Goal: Check status: Check status

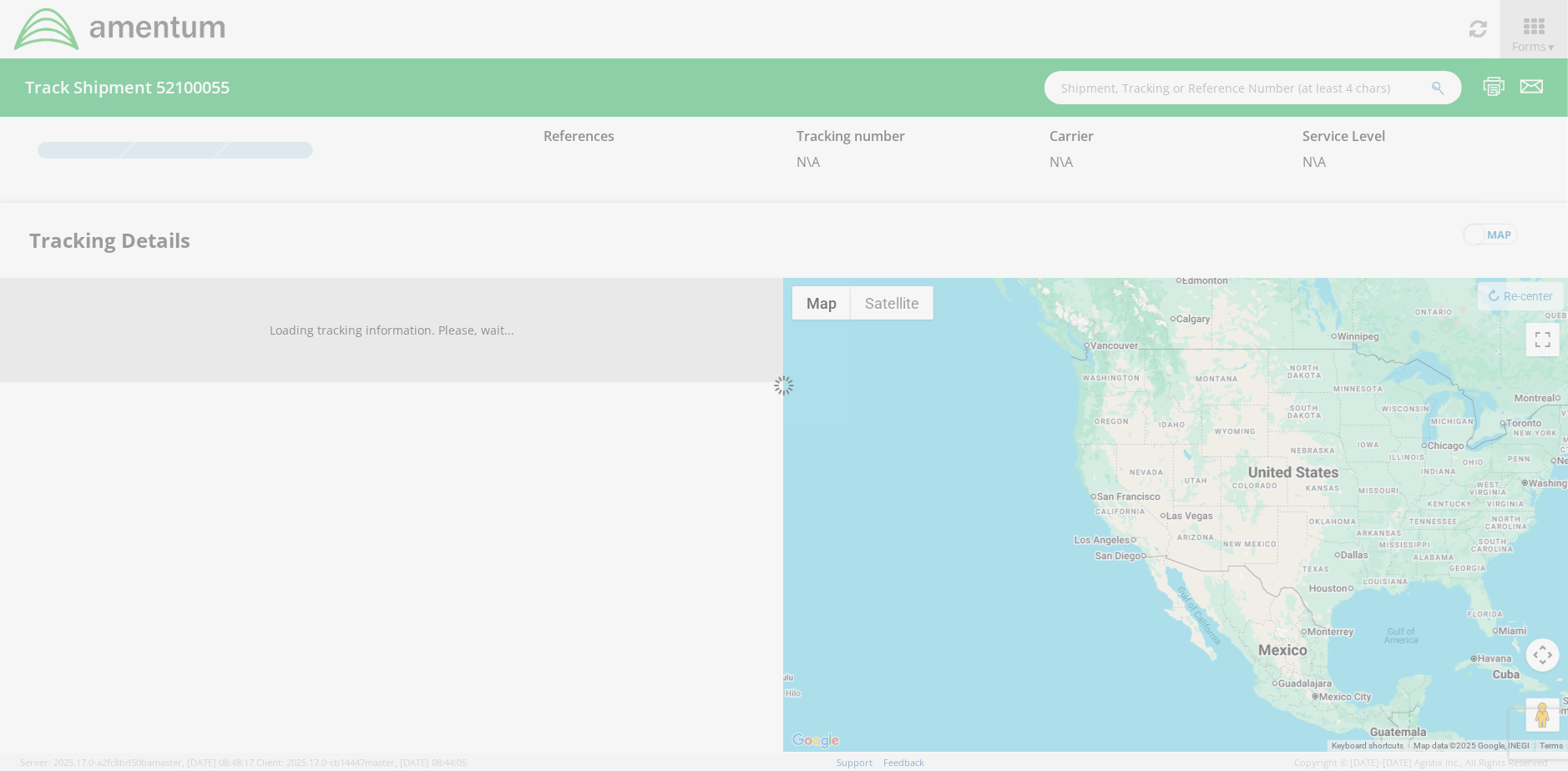
click at [1139, 85] on div at bounding box center [784, 385] width 1568 height 771
drag, startPoint x: 1139, startPoint y: 85, endPoint x: 1122, endPoint y: 84, distance: 17.0
click at [1122, 84] on div at bounding box center [784, 385] width 1568 height 771
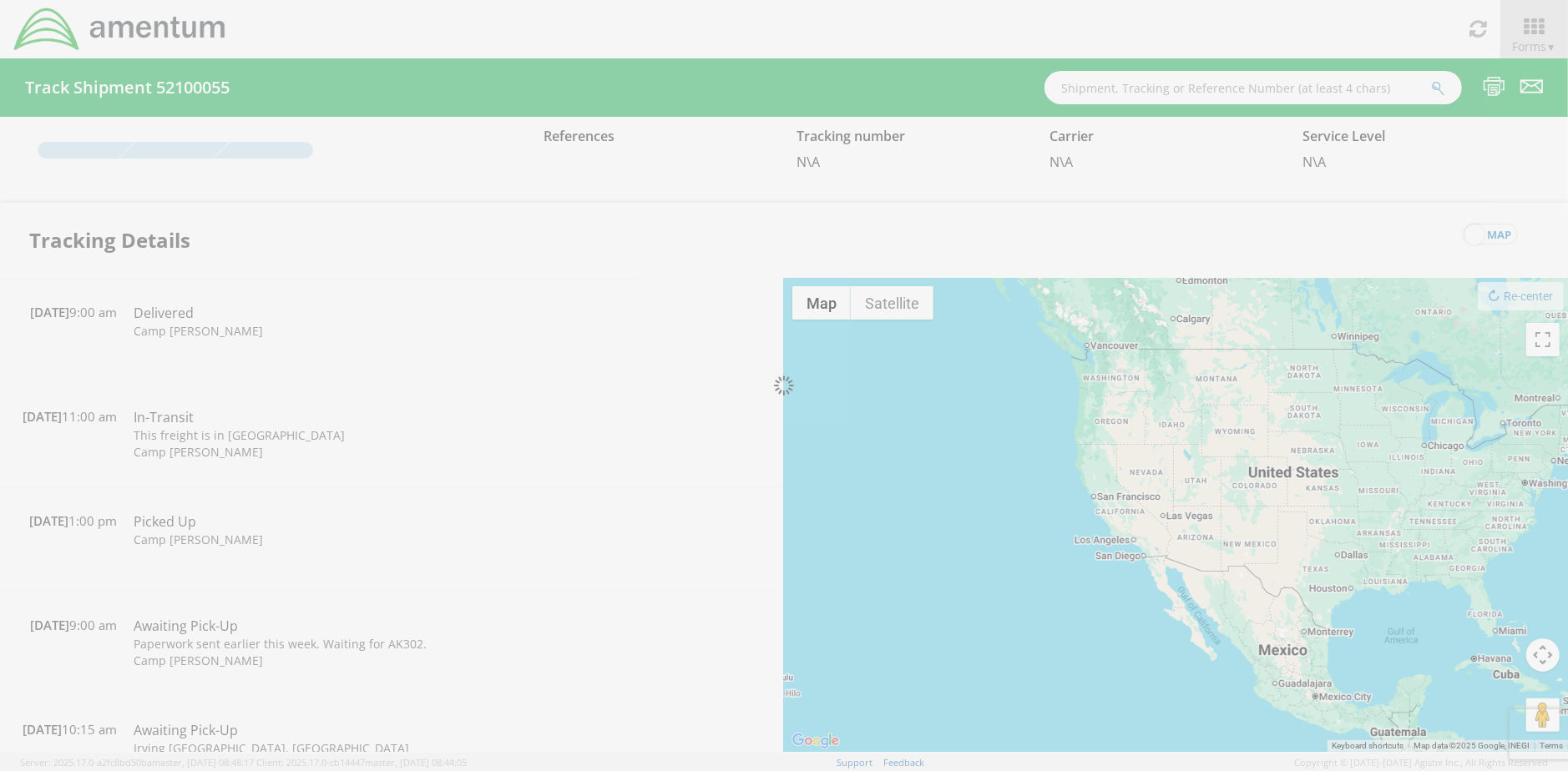
click at [1141, 89] on div at bounding box center [784, 385] width 1568 height 771
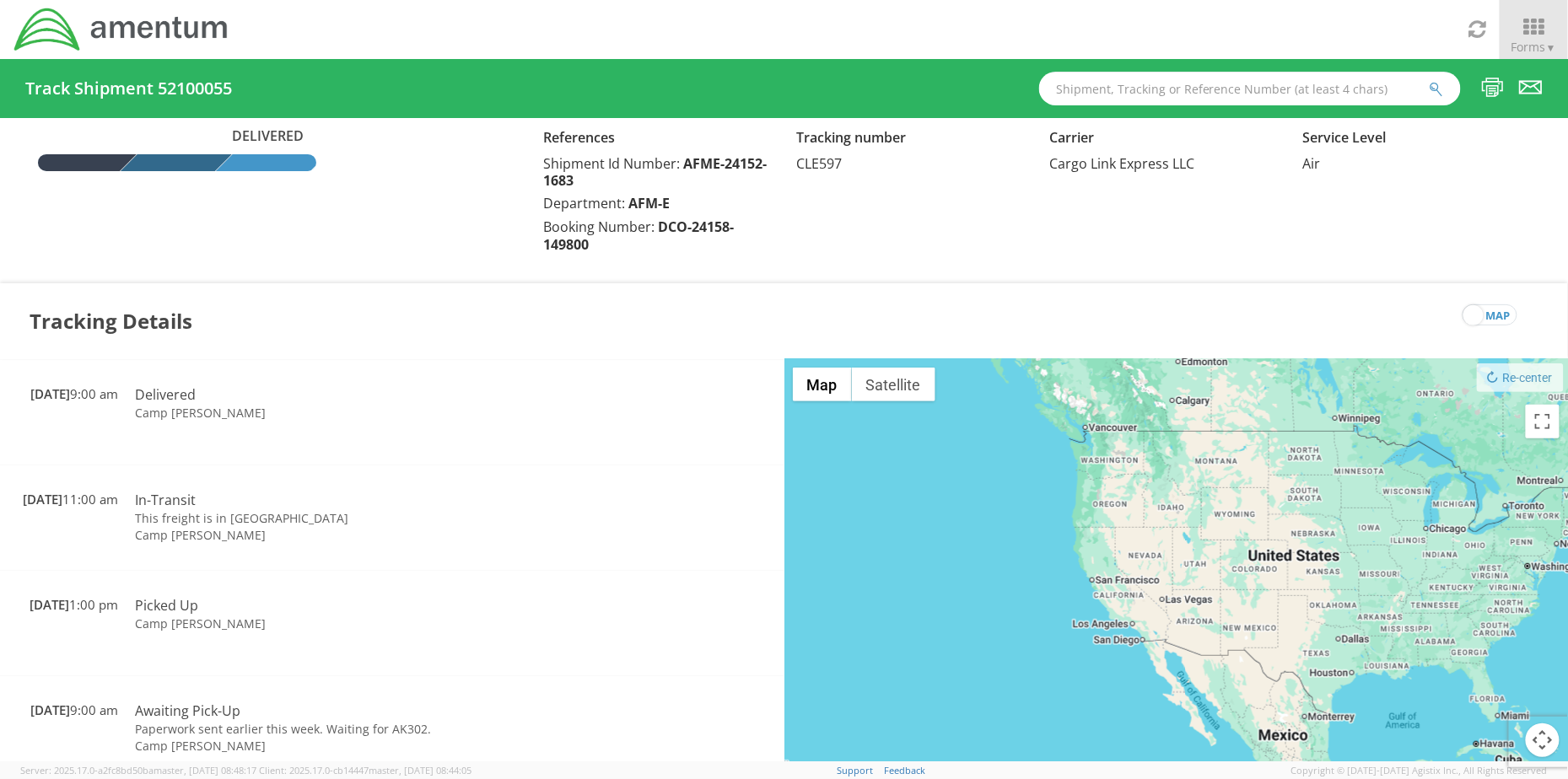
click at [1153, 90] on input "text" at bounding box center [1250, 88] width 422 height 33
paste input "AFME-25227-2204"
type input "AFME-25227-2204"
click at [1430, 80] on button "submit" at bounding box center [1436, 90] width 14 height 20
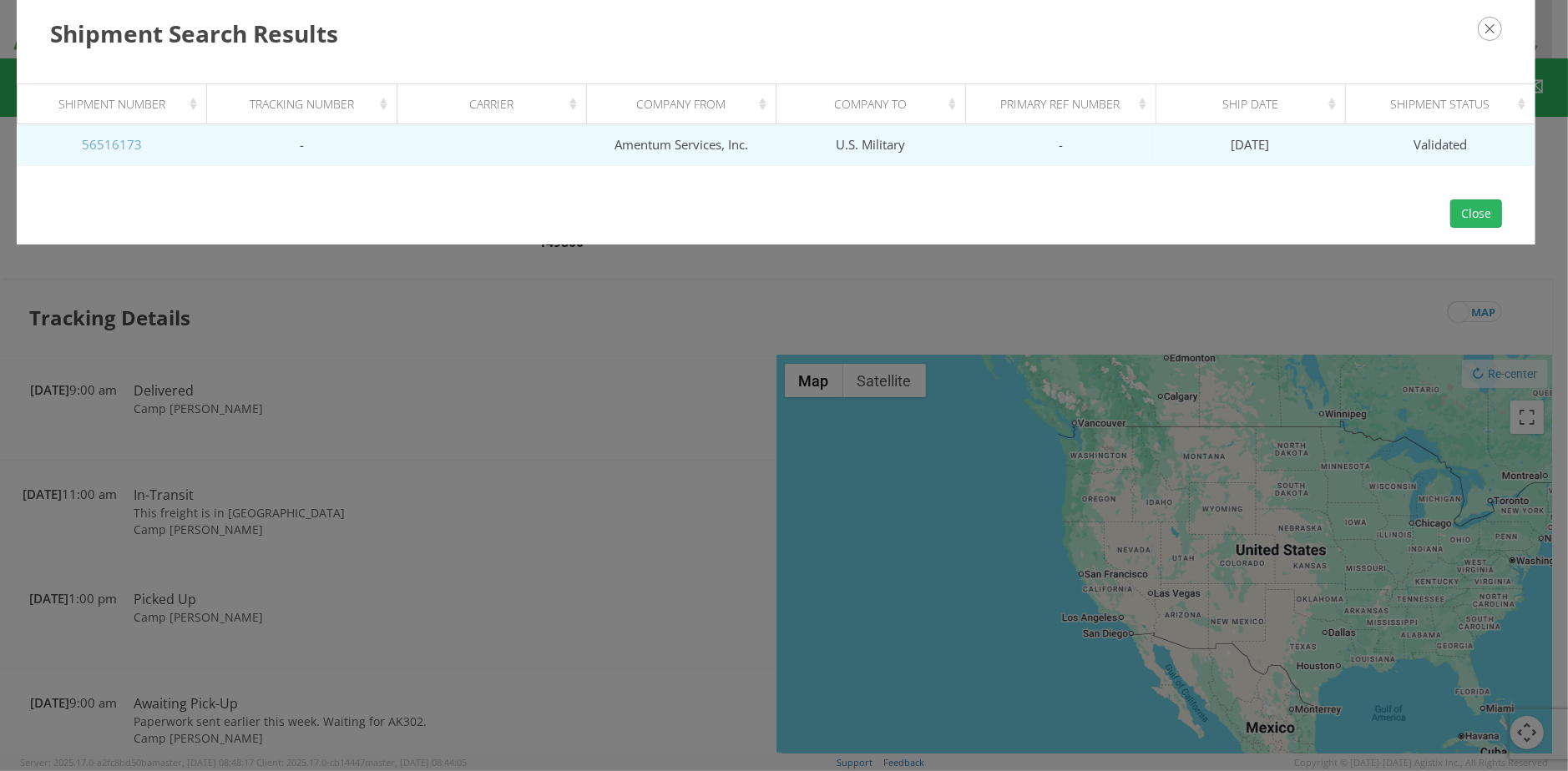
click at [107, 137] on link "56516173" at bounding box center [112, 144] width 61 height 17
